Goal: Task Accomplishment & Management: Use online tool/utility

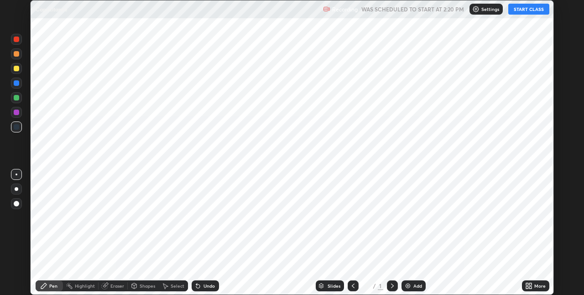
scroll to position [295, 584]
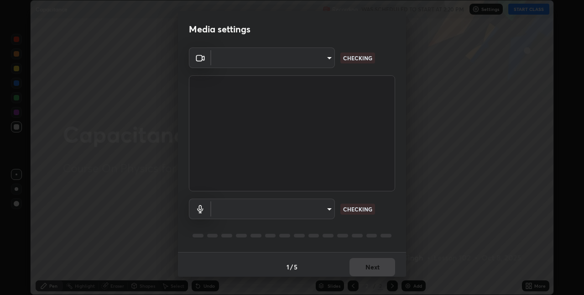
type input "cd354b1db30db6c6a9139c76275a58a75c733cad4bcd1255321a5805ff3b4e1e"
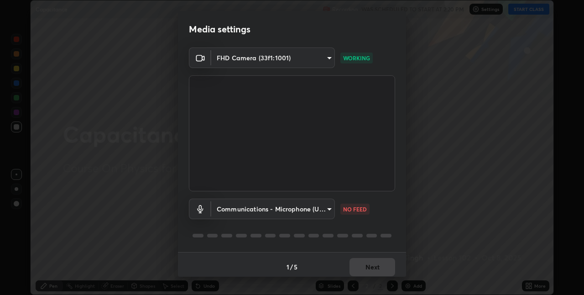
click at [328, 207] on body "Erase all Capacitance Recording WAS SCHEDULED TO START AT 2:20 PM Settings STAR…" at bounding box center [292, 147] width 584 height 295
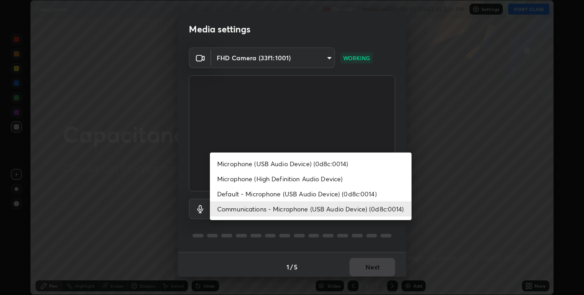
click at [320, 194] on li "Default - Microphone (USB Audio Device) (0d8c:0014)" at bounding box center [311, 193] width 202 height 15
type input "default"
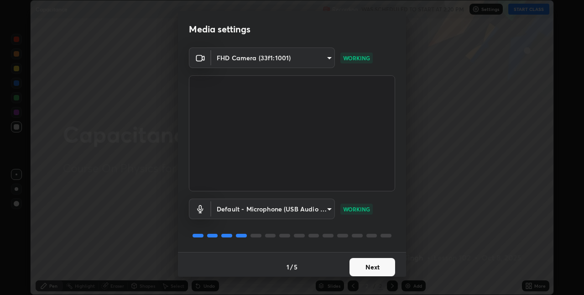
scroll to position [5, 0]
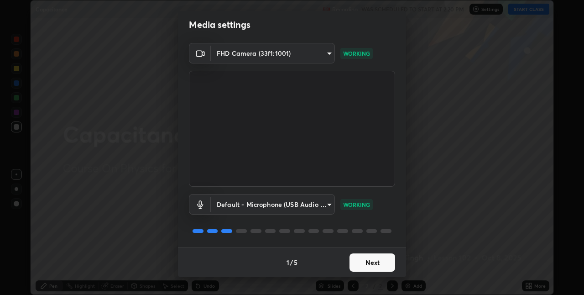
click at [385, 263] on button "Next" at bounding box center [373, 262] width 46 height 18
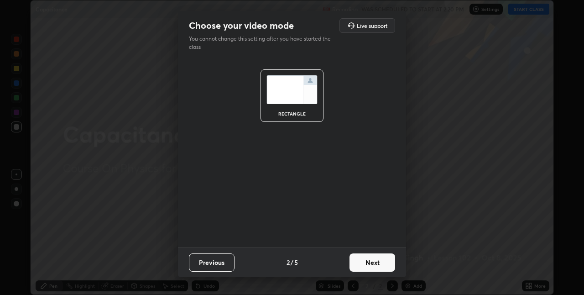
scroll to position [0, 0]
click at [385, 263] on button "Next" at bounding box center [373, 262] width 46 height 18
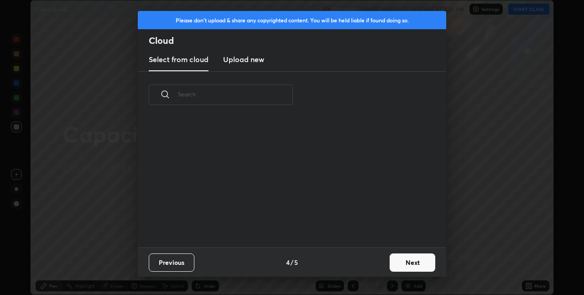
click at [383, 265] on div "Previous 4 / 5 Next" at bounding box center [292, 261] width 309 height 29
click at [409, 260] on button "Next" at bounding box center [413, 262] width 46 height 18
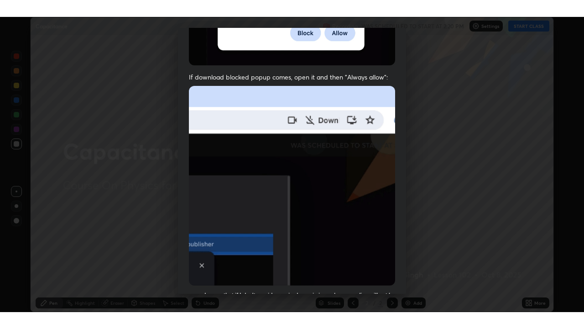
scroll to position [191, 0]
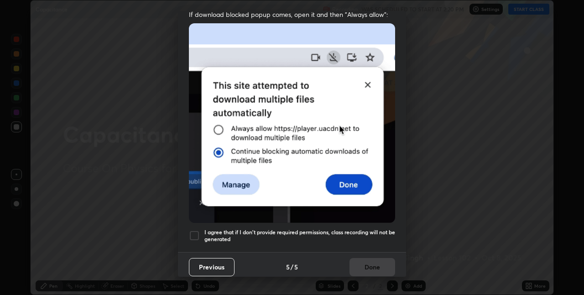
click at [377, 234] on h5 "I agree that if I don't provide required permissions, class recording will not …" at bounding box center [300, 236] width 191 height 14
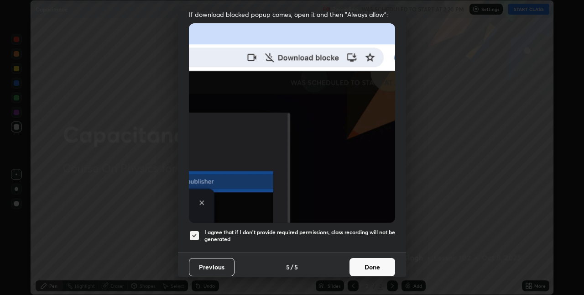
click at [372, 266] on button "Done" at bounding box center [373, 267] width 46 height 18
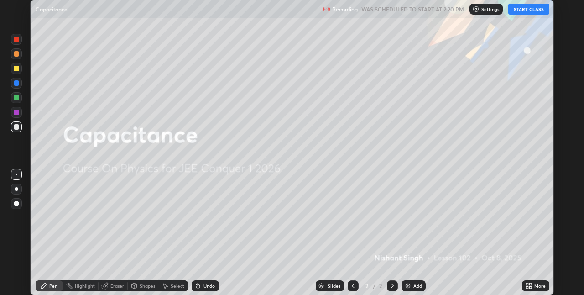
click at [525, 8] on button "START CLASS" at bounding box center [529, 9] width 41 height 11
click at [530, 288] on icon at bounding box center [531, 287] width 2 height 2
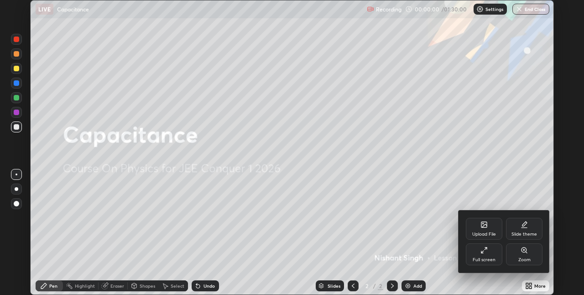
click at [489, 252] on div "Full screen" at bounding box center [484, 254] width 37 height 22
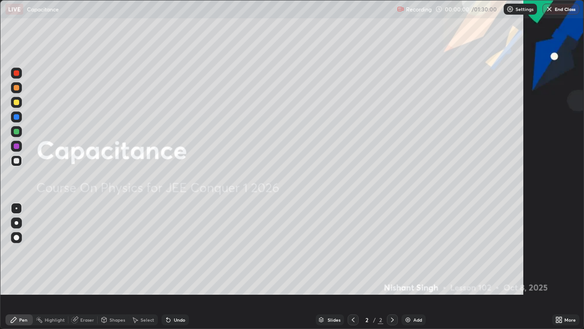
scroll to position [329, 584]
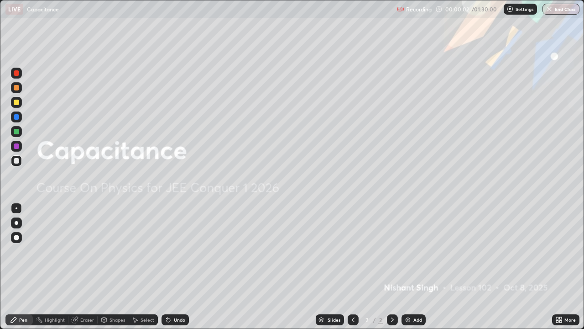
click at [412, 294] on div "Add" at bounding box center [414, 319] width 24 height 11
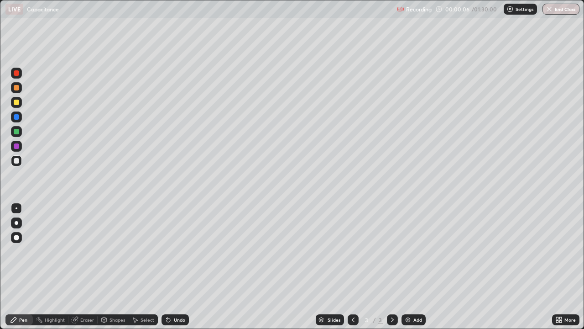
click at [16, 161] on div at bounding box center [16, 160] width 5 height 5
click at [18, 118] on div at bounding box center [16, 116] width 5 height 5
click at [16, 88] on div at bounding box center [16, 87] width 5 height 5
click at [16, 163] on div at bounding box center [16, 160] width 5 height 5
click at [15, 117] on div at bounding box center [16, 116] width 5 height 5
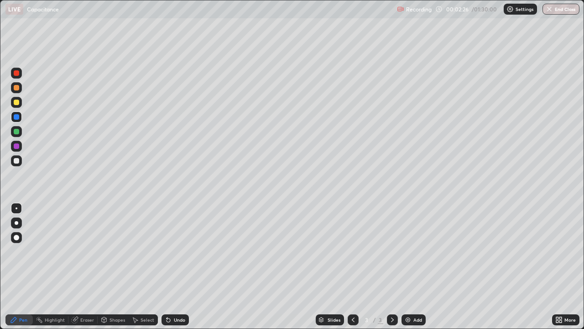
click at [85, 294] on div "Eraser" at bounding box center [87, 319] width 14 height 5
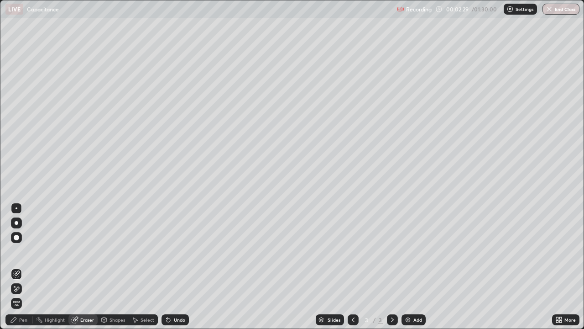
click at [21, 294] on div "Pen" at bounding box center [23, 319] width 8 height 5
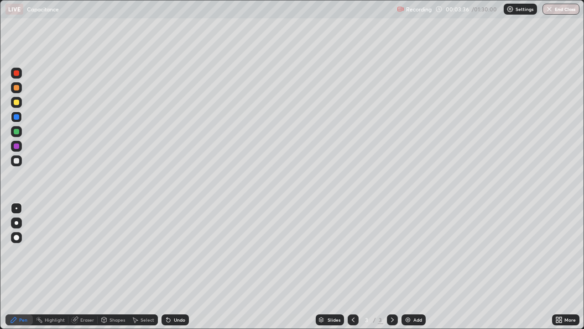
click at [391, 294] on icon at bounding box center [392, 319] width 7 height 7
click at [410, 294] on img at bounding box center [407, 319] width 7 height 7
click at [23, 294] on div "Pen" at bounding box center [23, 319] width 8 height 5
click at [17, 162] on div at bounding box center [16, 160] width 5 height 5
click at [19, 103] on div at bounding box center [16, 102] width 11 height 11
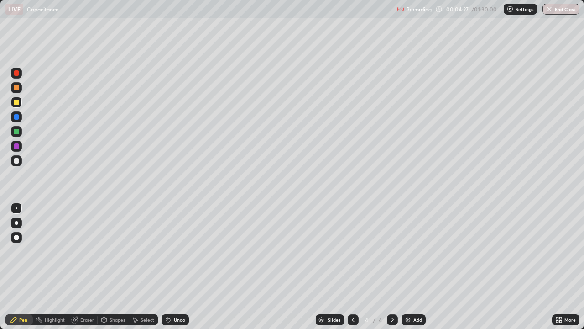
click at [15, 88] on div at bounding box center [16, 87] width 5 height 5
click at [391, 294] on icon at bounding box center [392, 319] width 7 height 7
click at [410, 294] on img at bounding box center [407, 319] width 7 height 7
click at [18, 160] on div at bounding box center [16, 160] width 5 height 5
click at [17, 103] on div at bounding box center [16, 102] width 5 height 5
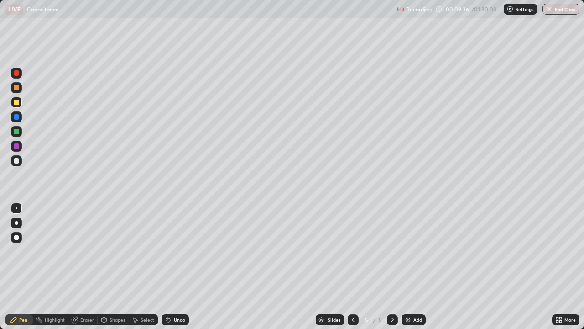
click at [174, 294] on div "Undo" at bounding box center [179, 319] width 11 height 5
click at [170, 294] on icon at bounding box center [168, 319] width 7 height 7
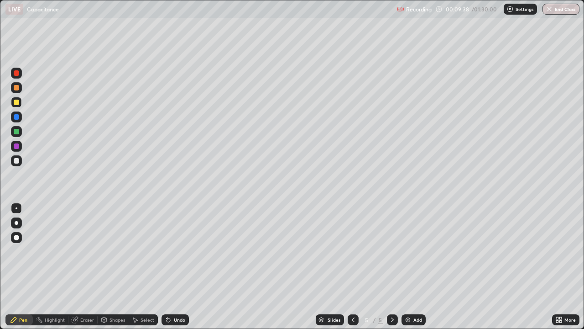
click at [170, 294] on icon at bounding box center [168, 319] width 7 height 7
click at [168, 294] on icon at bounding box center [169, 320] width 4 height 4
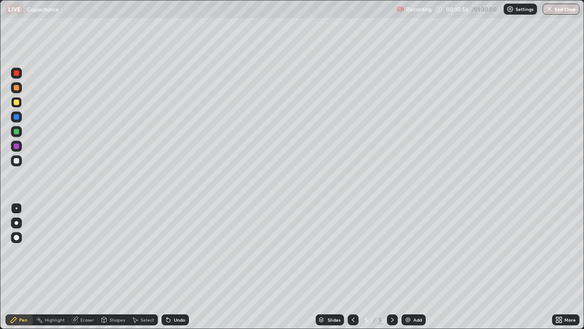
click at [17, 88] on div at bounding box center [16, 87] width 5 height 5
click at [416, 294] on div "Add" at bounding box center [418, 319] width 9 height 5
click at [17, 161] on div at bounding box center [16, 160] width 5 height 5
click at [16, 115] on div at bounding box center [16, 116] width 5 height 5
click at [18, 105] on div at bounding box center [16, 102] width 11 height 11
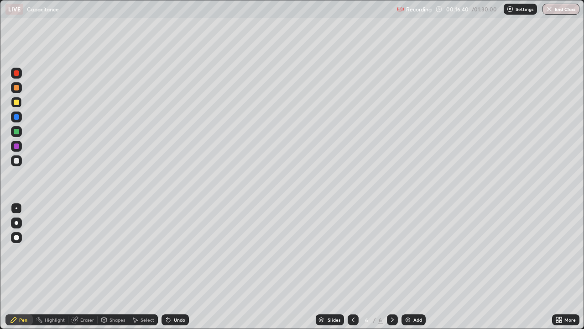
click at [17, 119] on div at bounding box center [16, 116] width 5 height 5
click at [18, 102] on div at bounding box center [16, 102] width 5 height 5
click at [15, 162] on div at bounding box center [16, 160] width 5 height 5
click at [415, 294] on div "Add" at bounding box center [418, 319] width 9 height 5
click at [18, 131] on div at bounding box center [16, 131] width 5 height 5
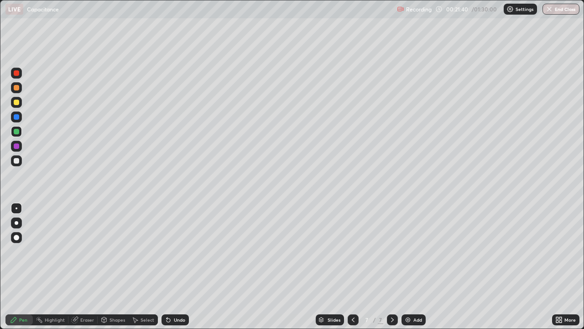
click at [18, 165] on div at bounding box center [16, 160] width 11 height 11
click at [17, 102] on div at bounding box center [16, 102] width 5 height 5
click at [17, 163] on div at bounding box center [16, 160] width 5 height 5
click at [16, 159] on div at bounding box center [16, 160] width 5 height 5
click at [391, 294] on div at bounding box center [392, 319] width 11 height 11
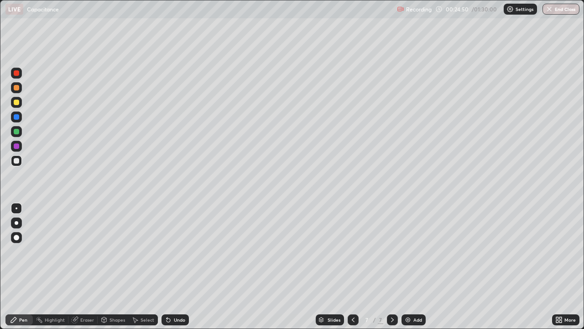
click at [411, 294] on div "Add" at bounding box center [414, 319] width 24 height 11
click at [18, 103] on div at bounding box center [16, 102] width 5 height 5
click at [18, 132] on div at bounding box center [16, 131] width 5 height 5
click at [393, 294] on icon at bounding box center [392, 319] width 3 height 5
click at [415, 294] on div "Add" at bounding box center [418, 319] width 9 height 5
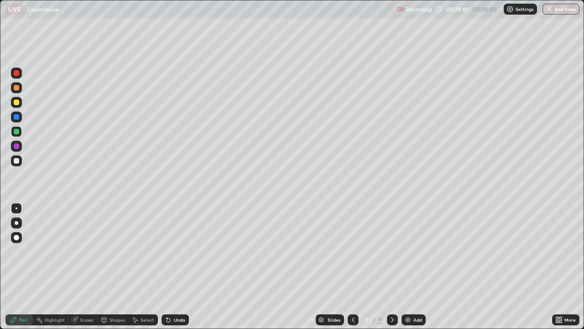
click at [21, 163] on div at bounding box center [16, 160] width 11 height 11
click at [17, 102] on div at bounding box center [16, 102] width 5 height 5
click at [15, 161] on div at bounding box center [16, 160] width 5 height 5
click at [16, 89] on div at bounding box center [16, 87] width 5 height 5
click at [17, 131] on div at bounding box center [16, 131] width 5 height 5
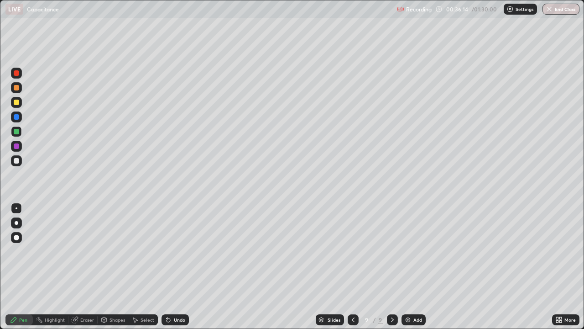
click at [174, 294] on div "Undo" at bounding box center [179, 319] width 11 height 5
click at [392, 294] on icon at bounding box center [392, 319] width 7 height 7
click at [411, 294] on div "Add" at bounding box center [414, 319] width 24 height 11
click at [20, 161] on div at bounding box center [16, 160] width 11 height 11
click at [18, 162] on div at bounding box center [16, 160] width 5 height 5
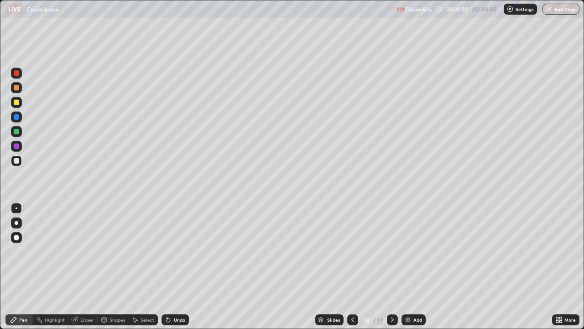
click at [18, 103] on div at bounding box center [16, 102] width 5 height 5
click at [174, 294] on div "Undo" at bounding box center [179, 319] width 11 height 5
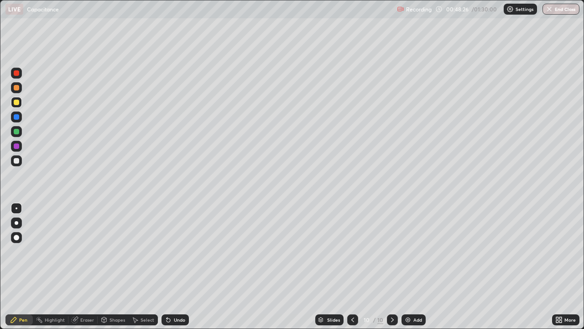
click at [19, 159] on div at bounding box center [16, 160] width 5 height 5
click at [412, 294] on div "Add" at bounding box center [414, 319] width 24 height 11
click at [16, 118] on div at bounding box center [16, 116] width 5 height 5
click at [17, 103] on div at bounding box center [16, 102] width 5 height 5
click at [16, 132] on div at bounding box center [16, 131] width 5 height 5
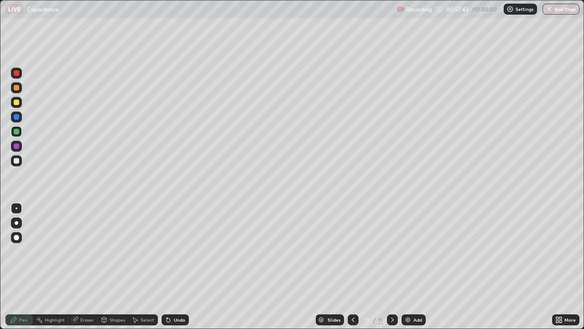
click at [20, 162] on div at bounding box center [16, 160] width 11 height 11
click at [14, 74] on div at bounding box center [16, 72] width 5 height 5
click at [17, 161] on div at bounding box center [16, 160] width 5 height 5
click at [17, 103] on div at bounding box center [16, 102] width 5 height 5
click at [15, 88] on div at bounding box center [16, 87] width 5 height 5
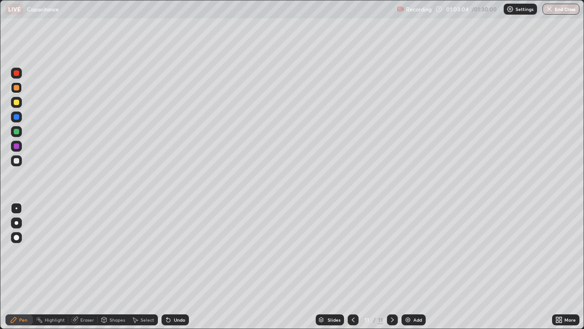
click at [416, 294] on div "Add" at bounding box center [418, 319] width 9 height 5
click at [16, 160] on div at bounding box center [16, 160] width 5 height 5
click at [171, 294] on div "Undo" at bounding box center [175, 319] width 27 height 11
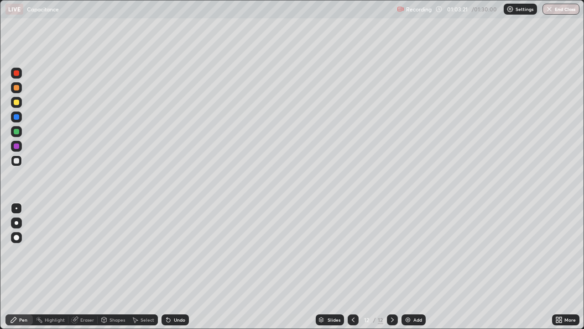
click at [171, 294] on div "Undo" at bounding box center [175, 319] width 27 height 11
click at [177, 294] on div "Undo" at bounding box center [179, 319] width 11 height 5
click at [175, 294] on div "Undo" at bounding box center [179, 319] width 11 height 5
click at [17, 132] on div at bounding box center [16, 131] width 5 height 5
click at [16, 120] on div at bounding box center [16, 116] width 11 height 11
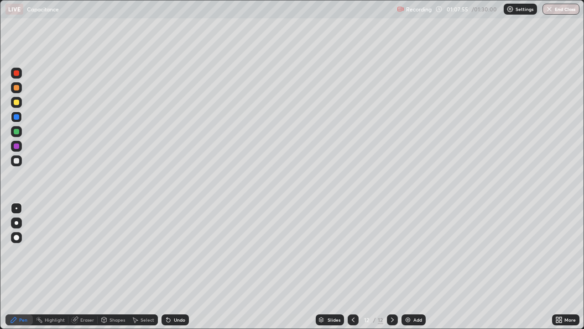
click at [16, 87] on div at bounding box center [16, 87] width 5 height 5
click at [18, 162] on div at bounding box center [16, 160] width 5 height 5
click at [392, 294] on icon at bounding box center [392, 319] width 7 height 7
click at [416, 294] on div "Add" at bounding box center [418, 319] width 9 height 5
click at [20, 162] on div at bounding box center [16, 160] width 11 height 11
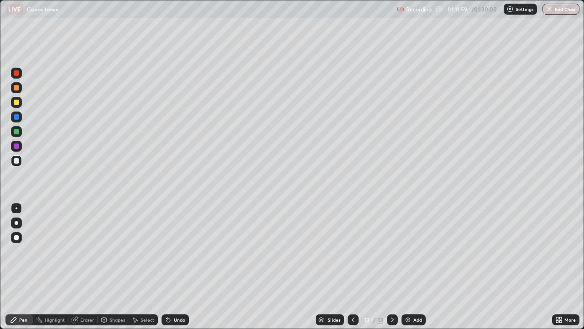
click at [83, 294] on div "Eraser" at bounding box center [87, 319] width 14 height 5
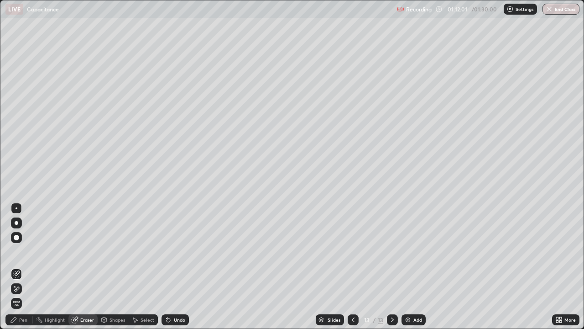
click at [21, 294] on div "Pen" at bounding box center [23, 319] width 8 height 5
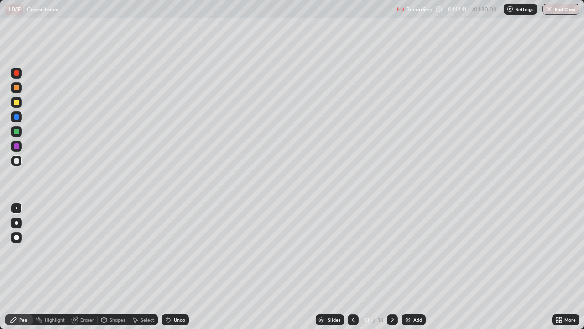
click at [16, 116] on div at bounding box center [16, 116] width 5 height 5
click at [17, 103] on div at bounding box center [16, 102] width 5 height 5
click at [16, 74] on div at bounding box center [16, 72] width 5 height 5
click at [19, 160] on div at bounding box center [16, 160] width 5 height 5
click at [16, 160] on div at bounding box center [16, 160] width 5 height 5
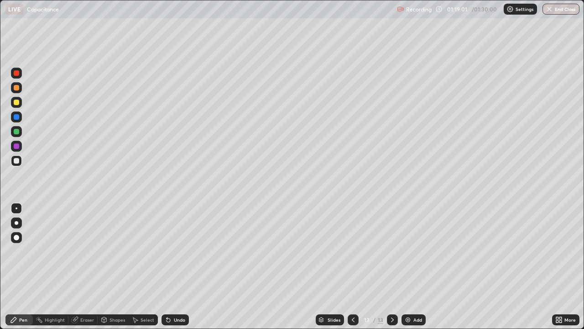
click at [412, 294] on div "Add" at bounding box center [414, 319] width 24 height 11
click at [18, 163] on div at bounding box center [16, 160] width 11 height 11
click at [19, 101] on div at bounding box center [16, 102] width 5 height 5
click at [16, 116] on div at bounding box center [16, 116] width 5 height 5
click at [392, 294] on icon at bounding box center [392, 319] width 7 height 7
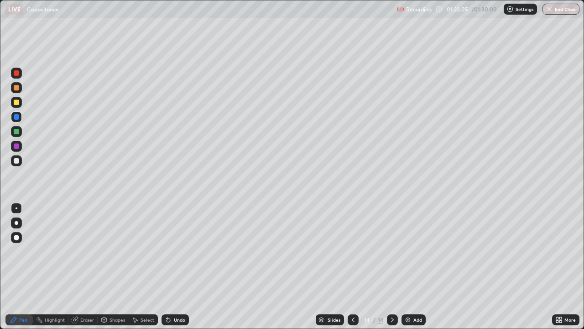
click at [412, 294] on div "Add" at bounding box center [414, 319] width 24 height 11
click at [20, 162] on div at bounding box center [16, 160] width 11 height 11
click at [18, 103] on div at bounding box center [16, 102] width 5 height 5
click at [16, 117] on div at bounding box center [16, 116] width 5 height 5
click at [17, 101] on div at bounding box center [16, 102] width 5 height 5
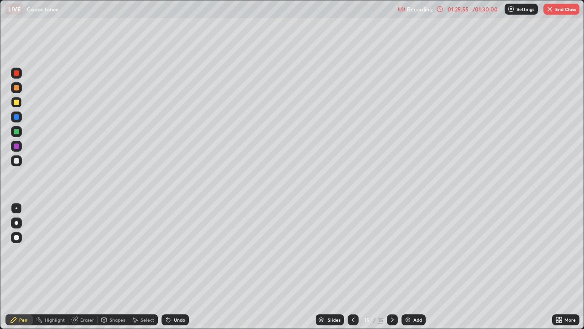
click at [17, 102] on div at bounding box center [16, 102] width 5 height 5
click at [352, 294] on icon at bounding box center [353, 319] width 7 height 7
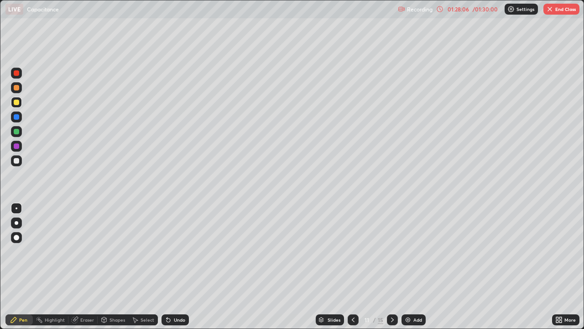
click at [352, 294] on icon at bounding box center [353, 319] width 7 height 7
click at [562, 12] on button "End Class" at bounding box center [562, 9] width 36 height 11
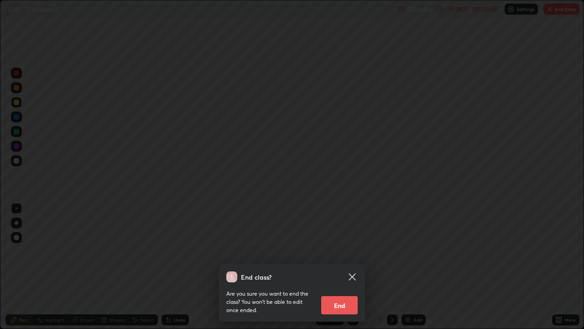
click at [350, 294] on button "End" at bounding box center [339, 305] width 37 height 18
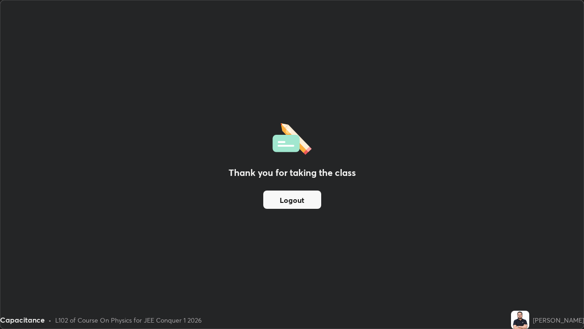
click at [306, 200] on button "Logout" at bounding box center [292, 199] width 58 height 18
